Goal: Task Accomplishment & Management: Complete application form

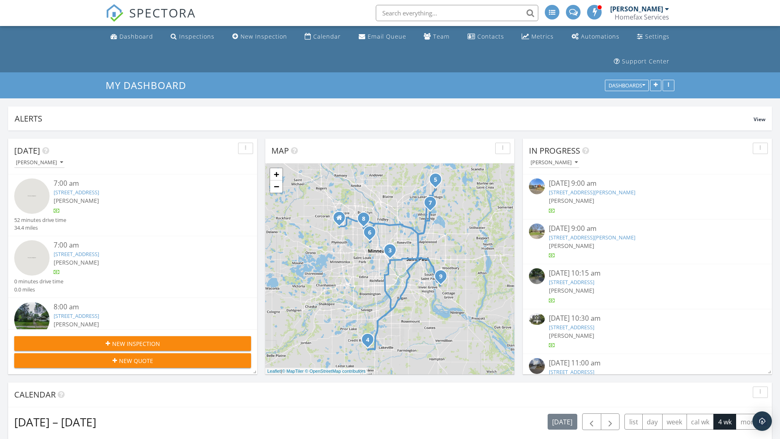
scroll to position [923, 781]
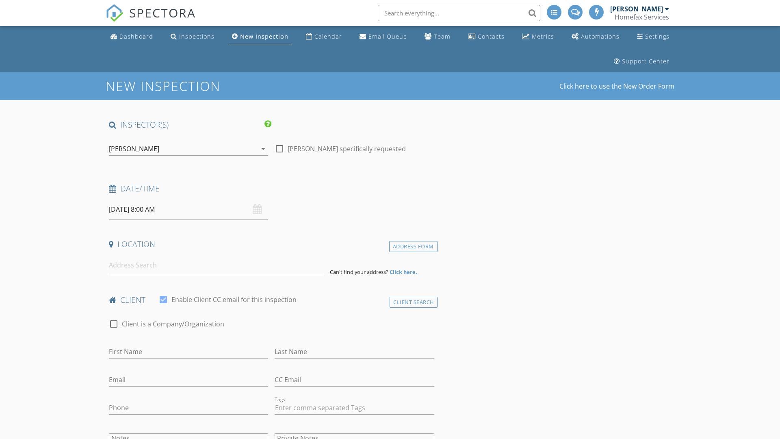
click at [189, 209] on input "09/30/2025 8:00 AM" at bounding box center [188, 210] width 159 height 20
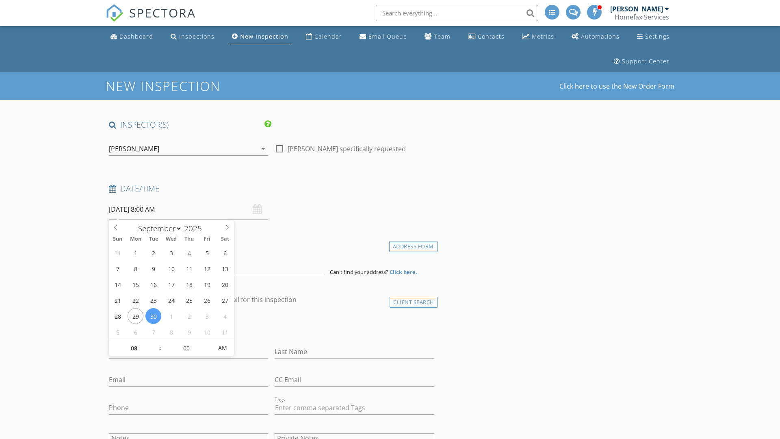
select select "9"
click at [196, 228] on input "2025" at bounding box center [195, 228] width 27 height 11
type input "2025"
type input "10/02/2025 8:00 AM"
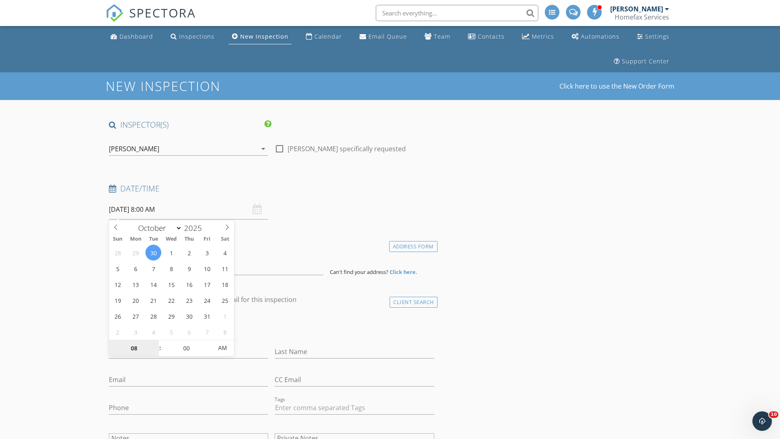
click at [134, 348] on input "08" at bounding box center [134, 348] width 50 height 16
click at [186, 347] on input "00" at bounding box center [186, 348] width 50 height 16
type input "03"
type input "10/02/2025 3:00 AM"
type input "00"
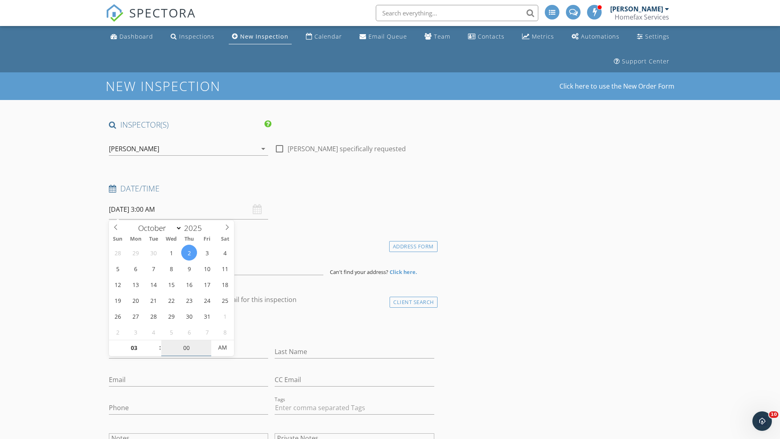
click at [223, 347] on span "AM" at bounding box center [222, 347] width 22 height 16
type input "10/02/2025 3:00 PM"
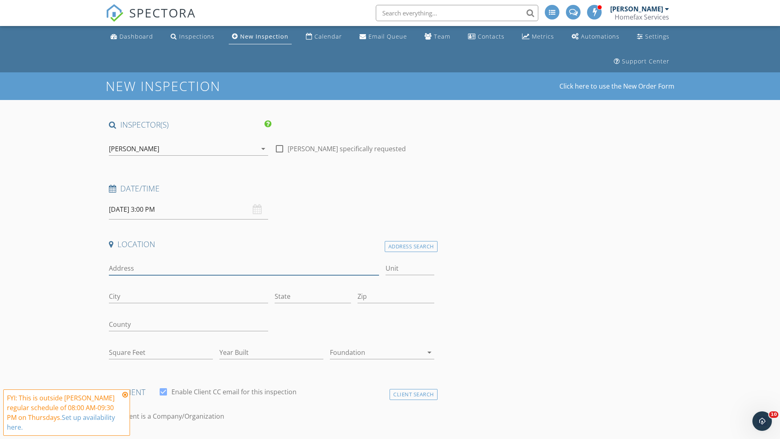
click at [244, 268] on input "Address" at bounding box center [244, 268] width 270 height 13
type input "8625 Mattson Brook Ln"
click at [410, 268] on input "Unit" at bounding box center [410, 268] width 49 height 13
click at [189, 296] on input "City" at bounding box center [188, 296] width 159 height 13
type input "Minneapolis"
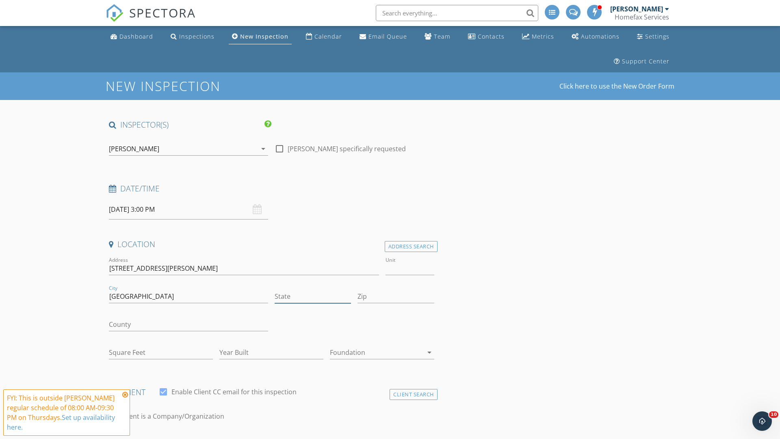
click at [313, 296] on input "State" at bounding box center [313, 296] width 76 height 13
type input "MN"
click at [396, 296] on input "Zip" at bounding box center [396, 296] width 76 height 13
type input "55444"
click at [189, 437] on input "First Name" at bounding box center [188, 443] width 159 height 13
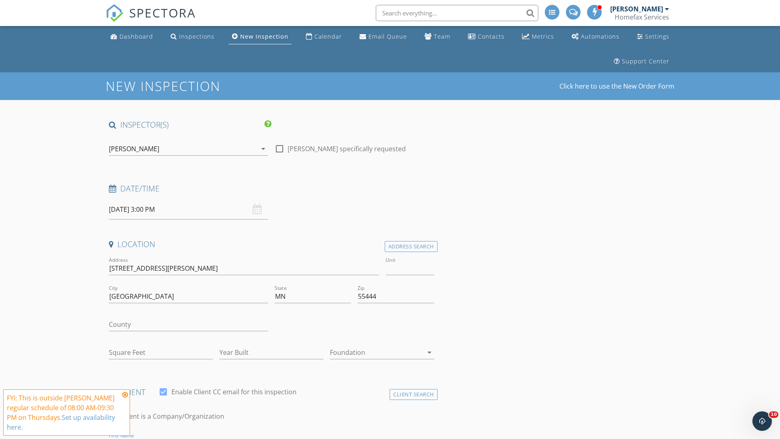
scroll to position [12, 0]
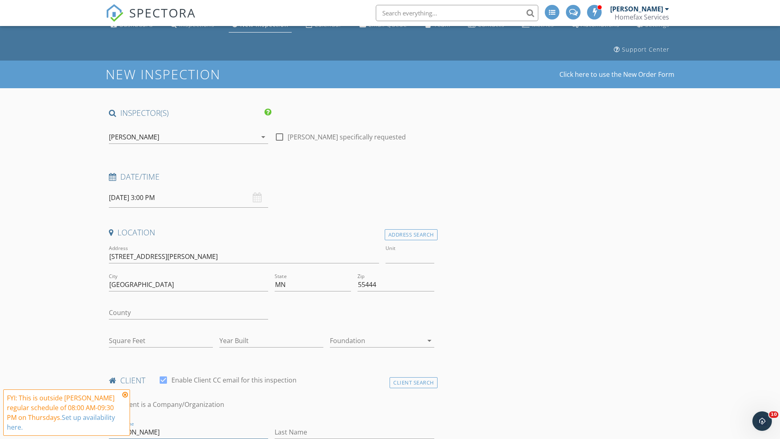
type input "Riley"
click at [354, 432] on input "Last Name" at bounding box center [354, 431] width 159 height 13
type input "and"
type input "1235"
type input "1962"
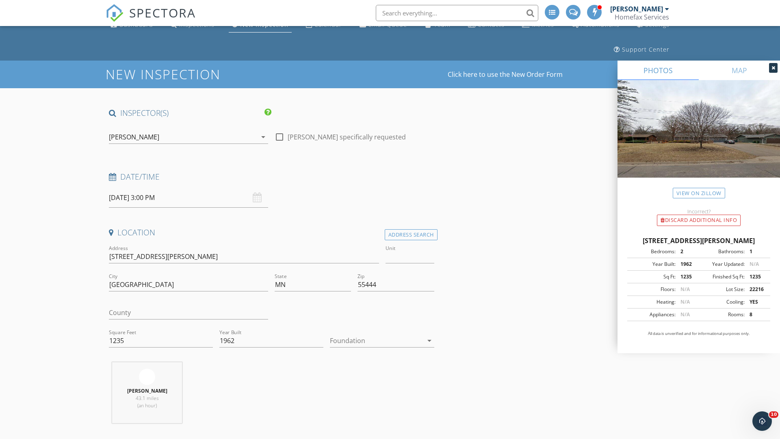
type input "and"
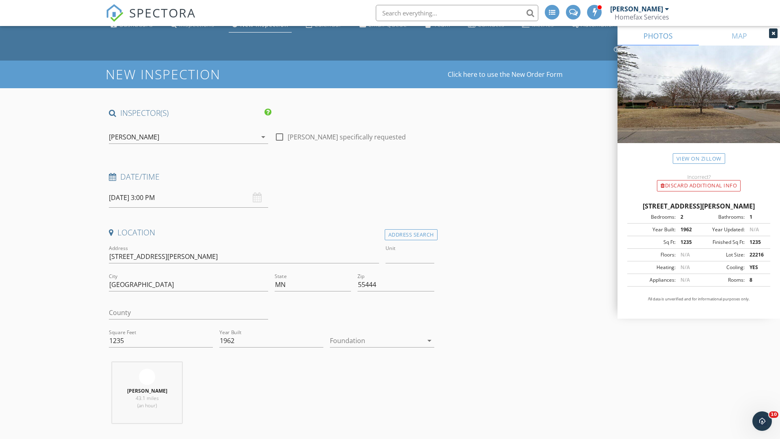
scroll to position [326, 0]
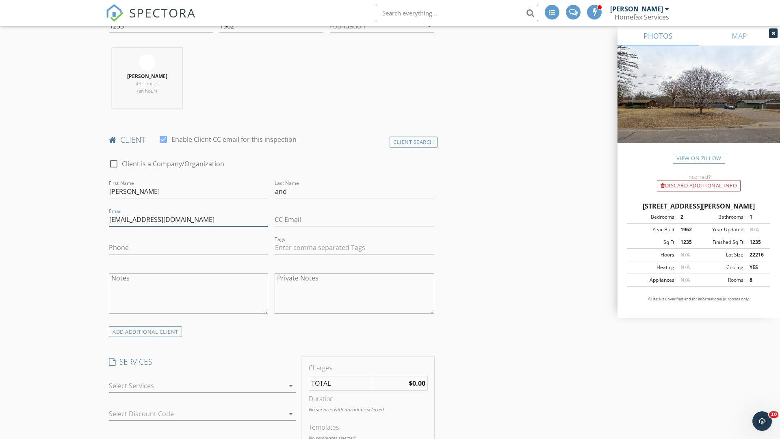
type input "reakcampbell@gmail.com"
click at [189, 247] on input "Phone" at bounding box center [188, 247] width 159 height 13
type input "843-469-8720"
click at [197, 386] on div at bounding box center [197, 385] width 176 height 13
click at [211, 389] on div "General Home Inspection" at bounding box center [211, 389] width 156 height 16
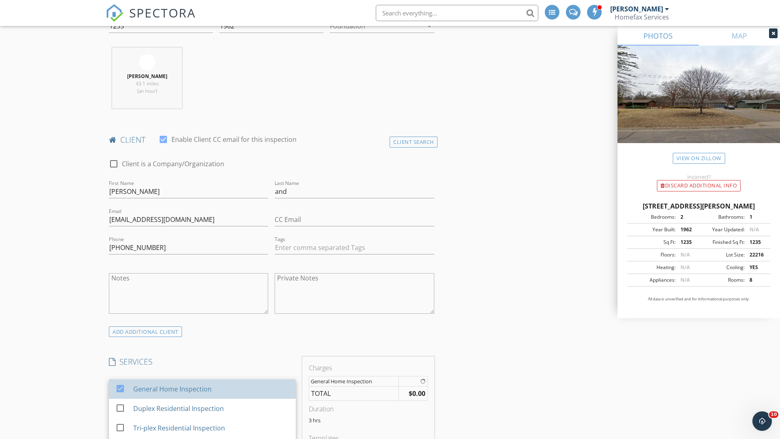
checkbox input "false"
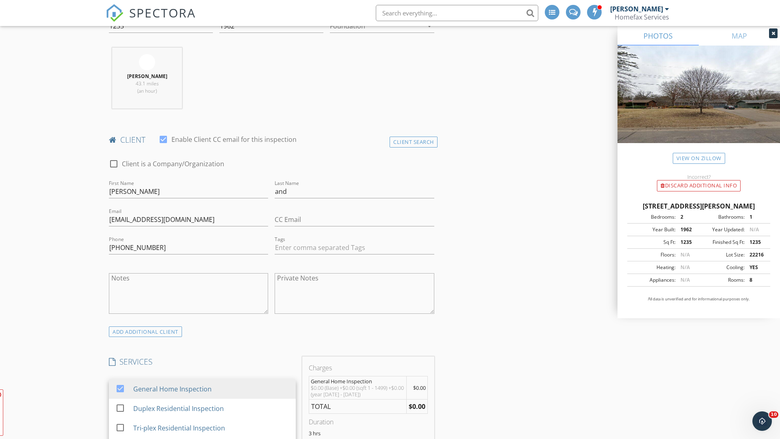
scroll to position [838, 0]
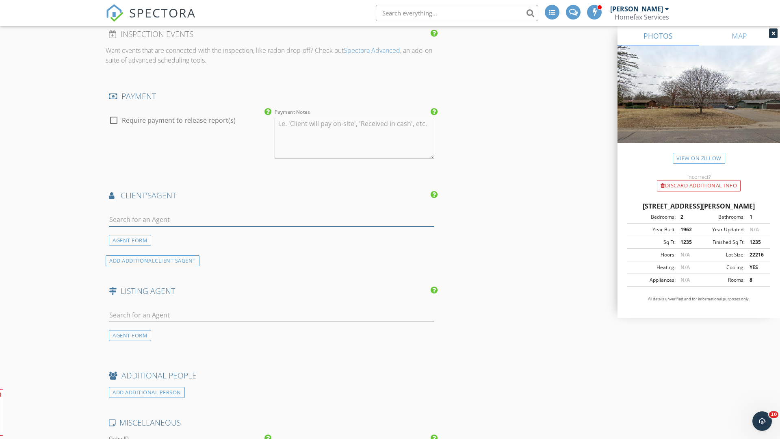
click at [271, 219] on input "text" at bounding box center [272, 219] width 326 height 13
type input "Heartland Inspections*"
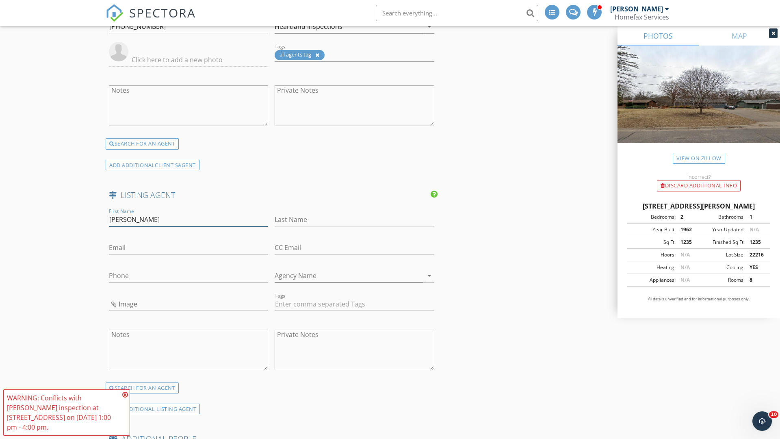
type input "Bruno"
click at [354, 219] on input "text" at bounding box center [354, 219] width 159 height 13
type input "Simic"
click at [189, 247] on input "text" at bounding box center [188, 247] width 159 height 13
type input "bruno@brunosimic.com"
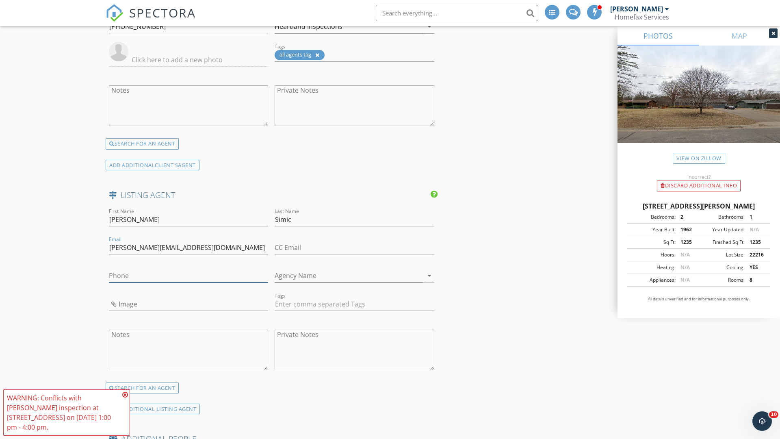
click at [189, 276] on input "text" at bounding box center [188, 275] width 159 height 13
type input "763-913-9787"
